Goal: Task Accomplishment & Management: Use online tool/utility

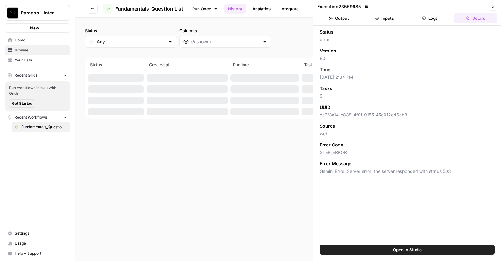
click at [63, 17] on button "Paragon - Internal Usage" at bounding box center [37, 13] width 65 height 16
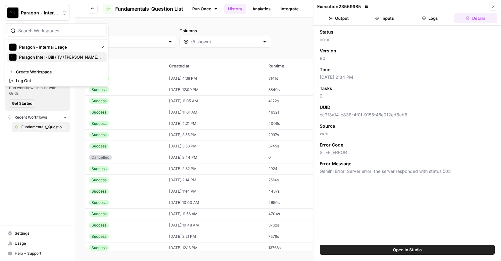
click at [49, 55] on span "Paragon Intel - Bill / Ty / [PERSON_NAME] R&D" at bounding box center [60, 57] width 83 height 6
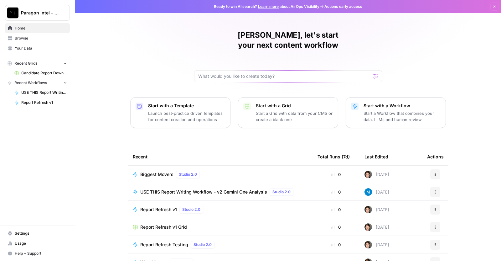
click at [180, 183] on td "USE THIS Report Writing Workflow - v2 Gemini One Analysis Studio 2.0" at bounding box center [220, 191] width 185 height 17
click at [172, 189] on span "USE THIS Report Writing Workflow - v2 Gemini One Analysis" at bounding box center [203, 192] width 127 height 6
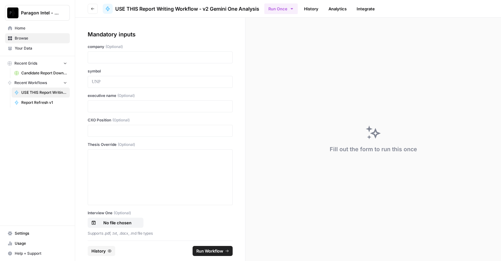
click at [307, 8] on link "History" at bounding box center [311, 9] width 22 height 10
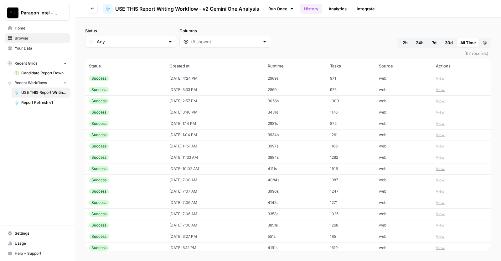
click at [128, 79] on div "Success" at bounding box center [125, 79] width 73 height 6
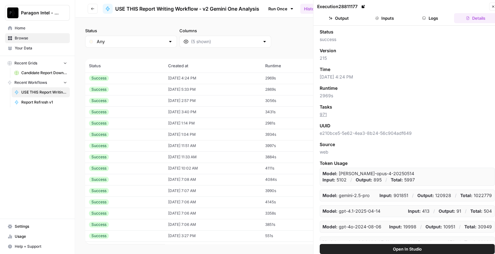
click at [329, 18] on icon "button" at bounding box center [331, 18] width 4 height 4
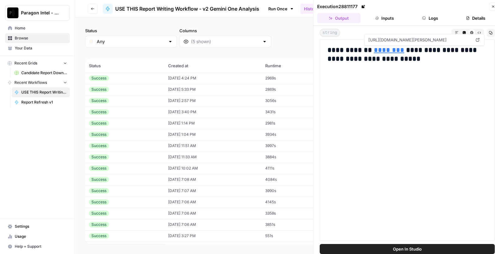
click at [381, 51] on link "********" at bounding box center [389, 50] width 30 height 7
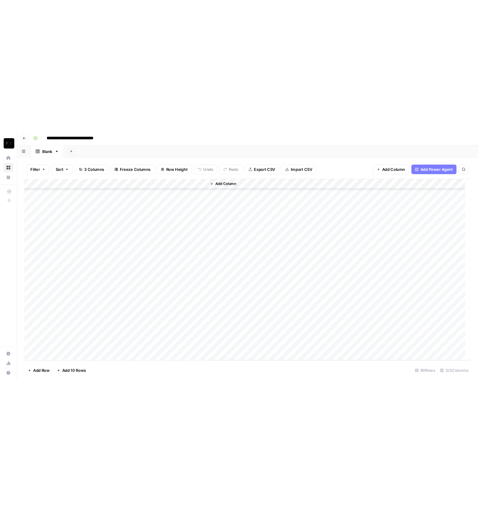
scroll to position [789, 0]
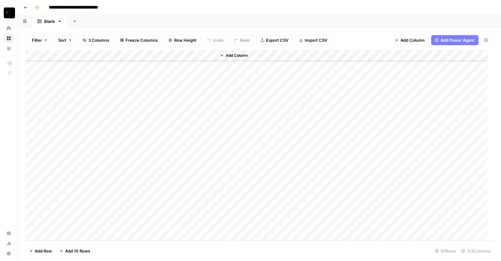
click at [154, 222] on div "Add Column" at bounding box center [259, 145] width 468 height 190
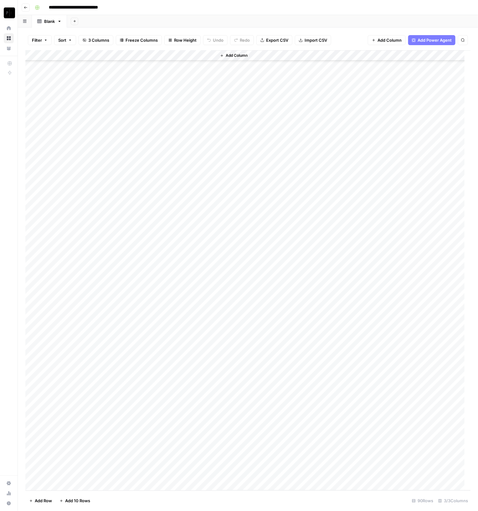
scroll to position [539, 0]
